Goal: Complete application form

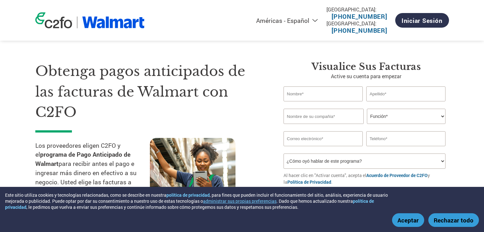
select select "es-MX"
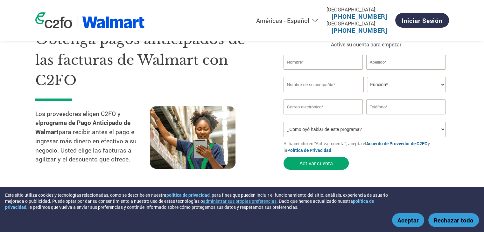
click at [427, 131] on select "¿Cómo oyó hablar de este programa? Recibió una carta Correo electrónico Redes s…" at bounding box center [365, 129] width 162 height 15
select select "Email"
click at [284, 122] on select "¿Cómo oyó hablar de este programa? Recibió una carta Correo electrónico Redes s…" at bounding box center [365, 129] width 162 height 15
click at [319, 65] on input "text" at bounding box center [324, 62] width 80 height 15
click at [266, 75] on div "Obtenga pagos anticipados de las facturas de Walmart con C2FO Los proveedores e…" at bounding box center [154, 101] width 239 height 144
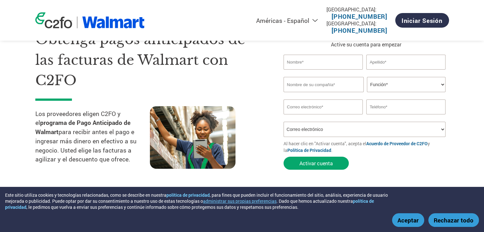
click at [320, 63] on input "text" at bounding box center [324, 62] width 80 height 15
type input "[PERSON_NAME]"
type input "Cabañas"
type input "994538074"
click at [416, 86] on select "Función* Director financiero Interventor Gestor de créditos Director de finanza…" at bounding box center [406, 84] width 79 height 15
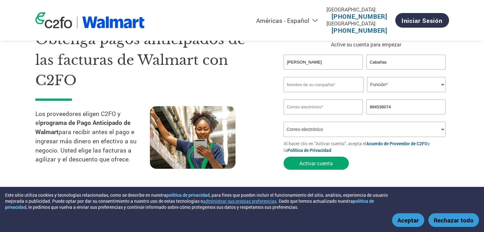
select select "FINANCE_DIRECTOR"
click at [367, 77] on select "Función* Director financiero Interventor Gestor de créditos Director de finanza…" at bounding box center [406, 84] width 79 height 15
click at [316, 88] on input "text" at bounding box center [324, 84] width 80 height 15
type input "Al"
click at [320, 113] on input "email" at bounding box center [324, 107] width 80 height 15
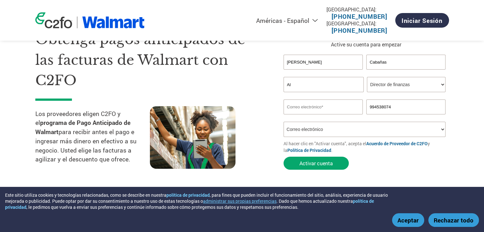
type input "[EMAIL_ADDRESS][DOMAIN_NAME]"
click at [254, 83] on h1 "Obtenga pagos anticipados de las facturas de Walmart con C2FO" at bounding box center [149, 60] width 229 height 62
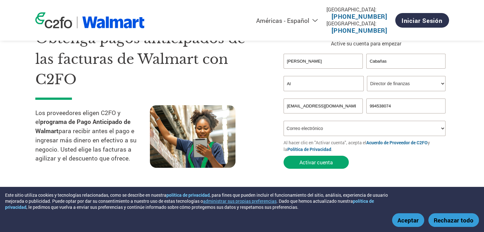
scroll to position [0, 0]
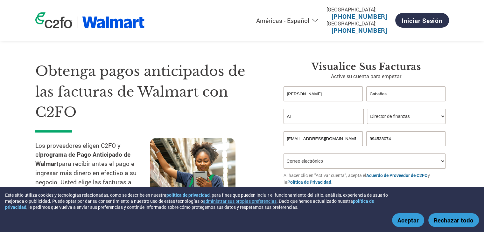
drag, startPoint x: 301, startPoint y: 119, endPoint x: 285, endPoint y: 121, distance: 16.1
click at [285, 121] on input "Al" at bounding box center [324, 116] width 80 height 15
drag, startPoint x: 358, startPoint y: 118, endPoint x: 220, endPoint y: 122, distance: 138.1
click at [220, 122] on div "Obtenga pagos anticipados de las facturas de Walmart con C2FO Los proveedores e…" at bounding box center [242, 120] width 414 height 169
paste input "ón Muebles Ltda"
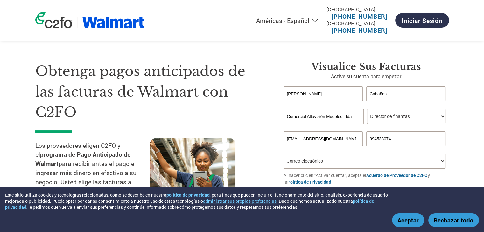
type input "Comercial Altavisión Muebles Ltda"
click at [248, 115] on h1 "Obtenga pagos anticipados de las facturas de Walmart con C2FO" at bounding box center [149, 92] width 229 height 62
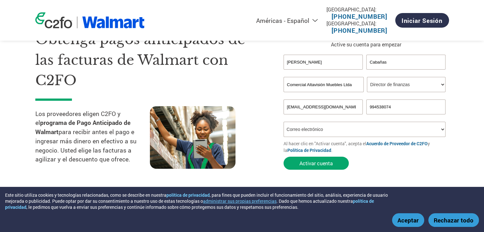
scroll to position [64, 0]
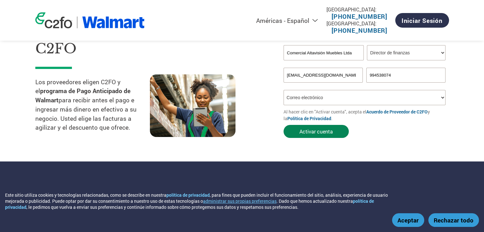
click at [325, 133] on button "Activar cuenta" at bounding box center [316, 131] width 65 height 13
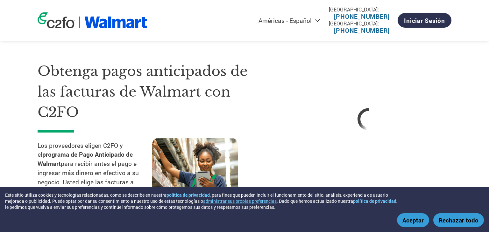
select select "es-MX"
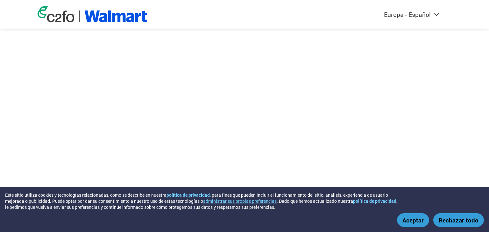
select select "es-ES"
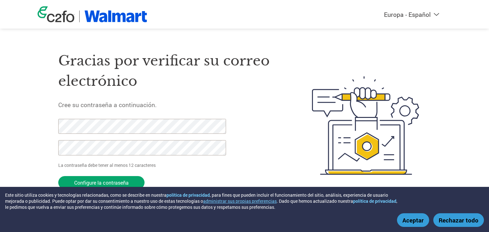
click at [65, 105] on h5 "Cree su contraseña a continuación." at bounding box center [169, 105] width 223 height 8
click at [55, 167] on div "Gracias por verificar su correo electrónico Cree su contraseña a continuación. …" at bounding box center [245, 125] width 414 height 169
click at [82, 183] on input "Configure la contraseña" at bounding box center [101, 182] width 86 height 13
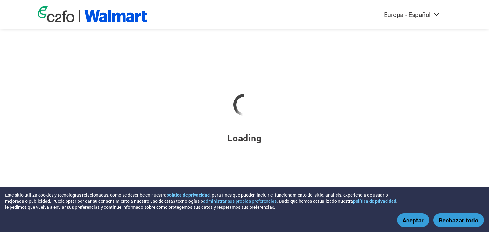
click at [412, 218] on button "Aceptar" at bounding box center [413, 221] width 32 height 14
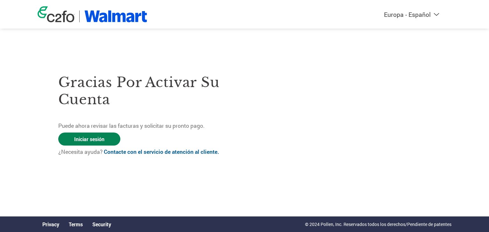
click at [98, 140] on link "Iniciar sesión" at bounding box center [89, 139] width 62 height 13
